Goal: Find specific page/section

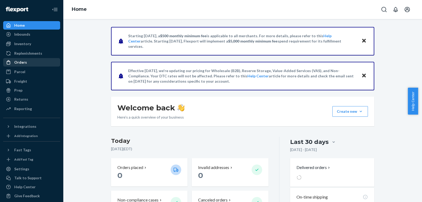
click at [14, 64] on div at bounding box center [10, 62] width 8 height 5
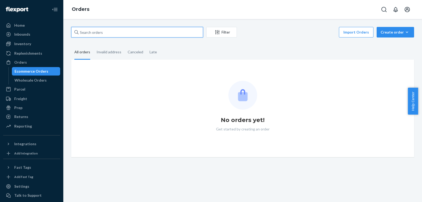
click at [129, 34] on input "text" at bounding box center [137, 32] width 132 height 11
paste input "[PERSON_NAME]"
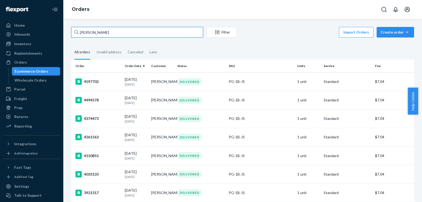
type input "[PERSON_NAME]"
